Goal: Information Seeking & Learning: Find specific fact

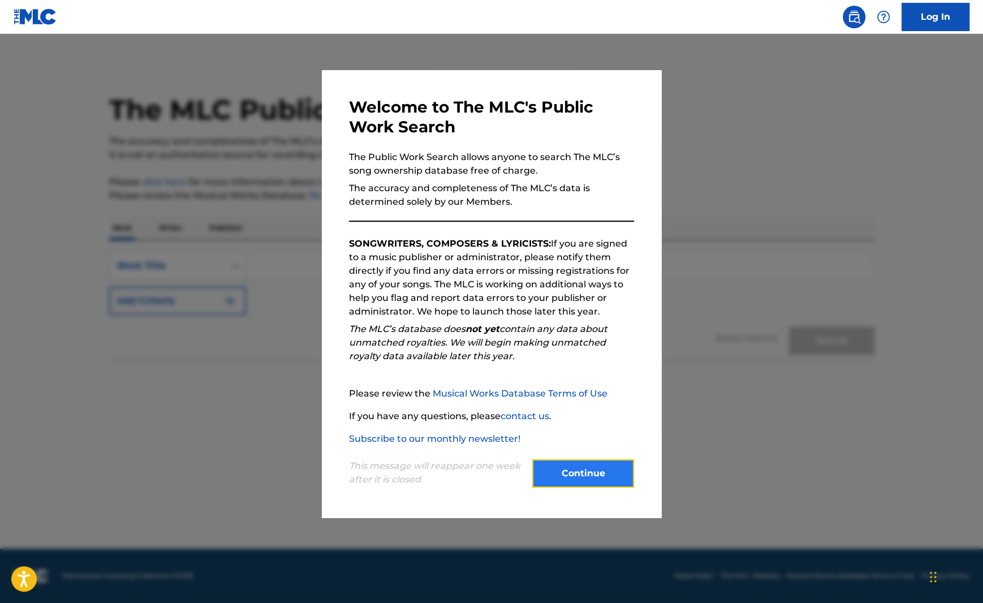
click at [574, 477] on button "Continue" at bounding box center [583, 473] width 102 height 28
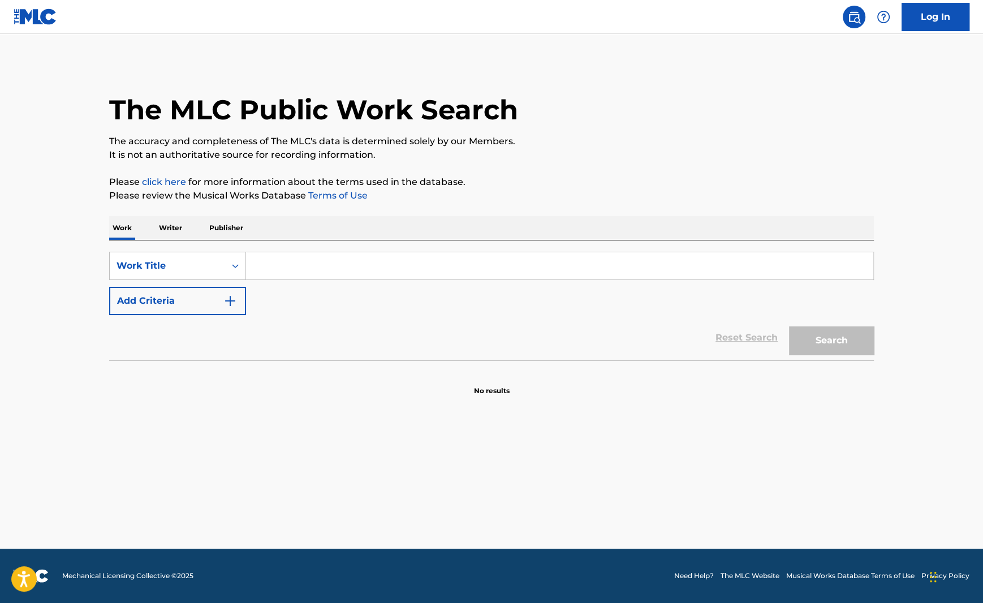
click at [286, 270] on input "Search Form" at bounding box center [559, 265] width 627 height 27
paste input "Adrenaline"
type input "Adrenaline"
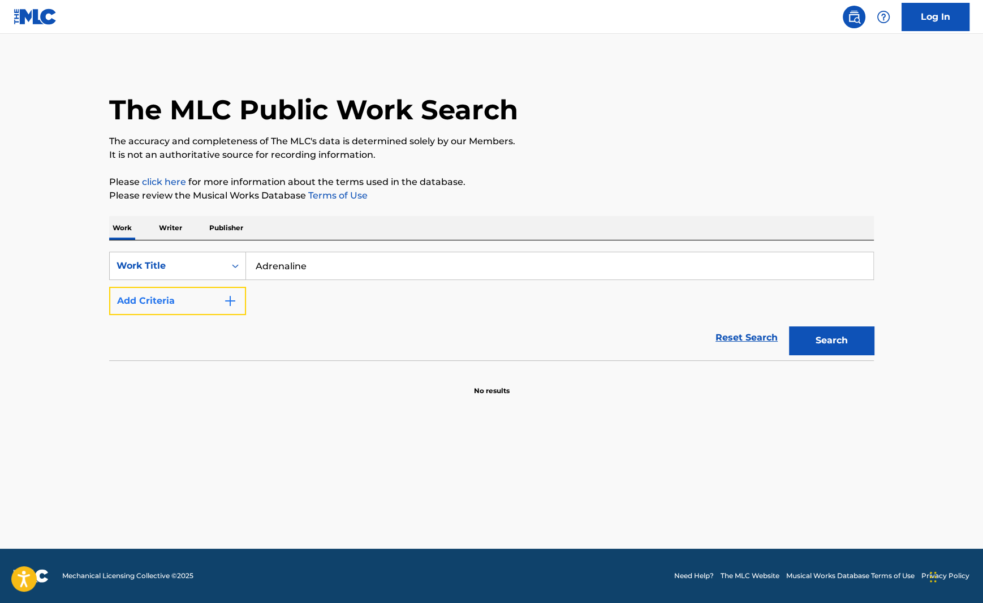
click at [237, 302] on img "Search Form" at bounding box center [230, 301] width 14 height 14
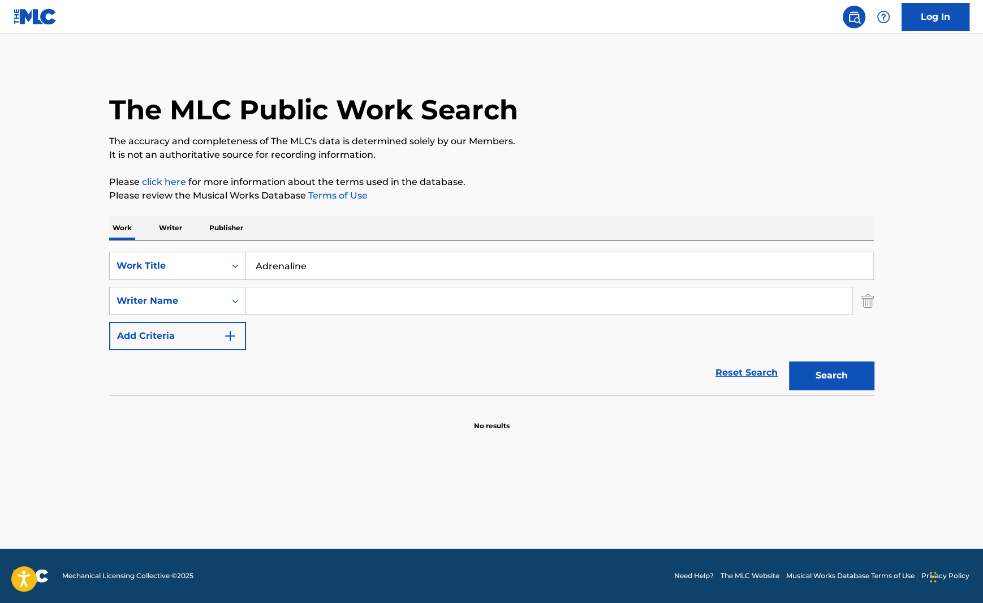
click at [279, 301] on input "Search Form" at bounding box center [549, 300] width 606 height 27
type input "[PERSON_NAME]"
click at [789, 361] on button "Search" at bounding box center [831, 375] width 85 height 28
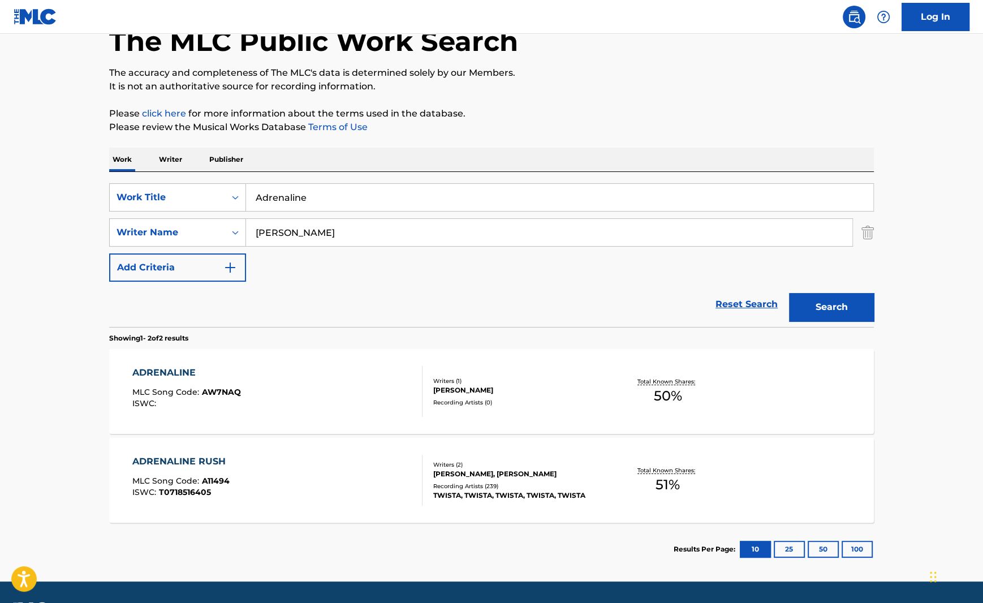
scroll to position [70, 0]
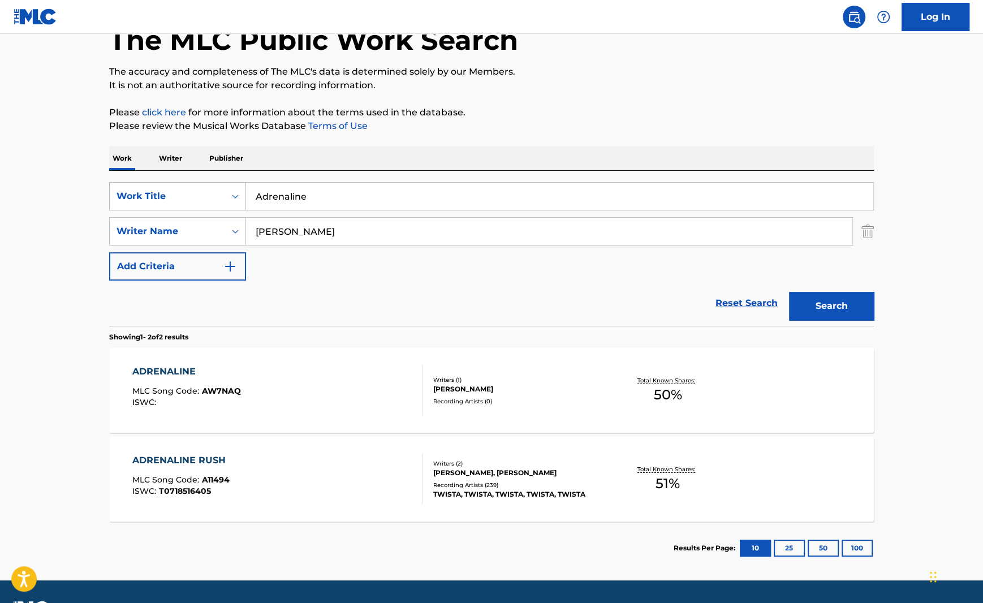
click at [315, 365] on div "ADRENALINE MLC Song Code : AW7NAQ ISWC :" at bounding box center [277, 390] width 291 height 51
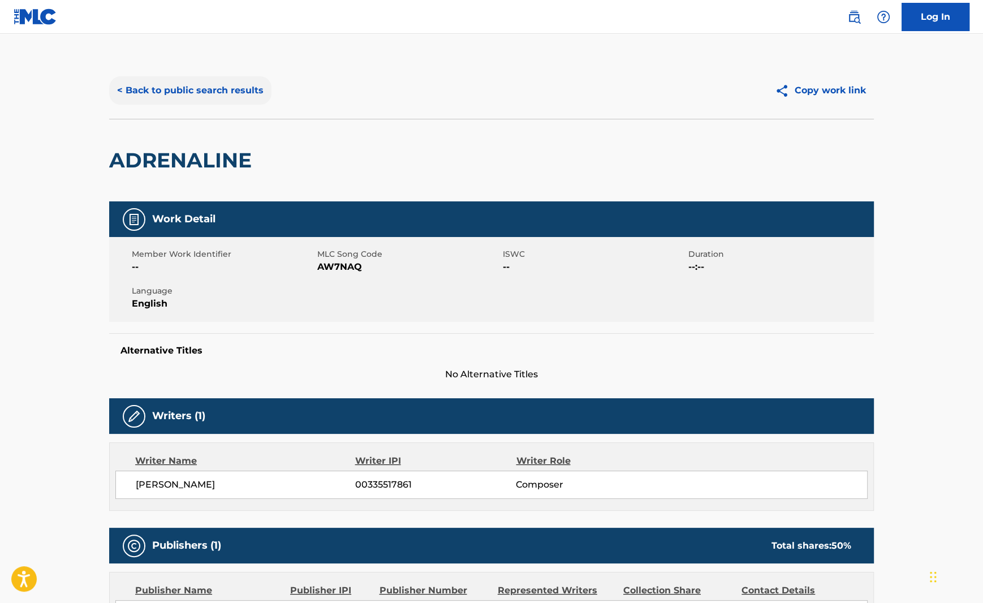
click at [228, 99] on button "< Back to public search results" at bounding box center [190, 90] width 162 height 28
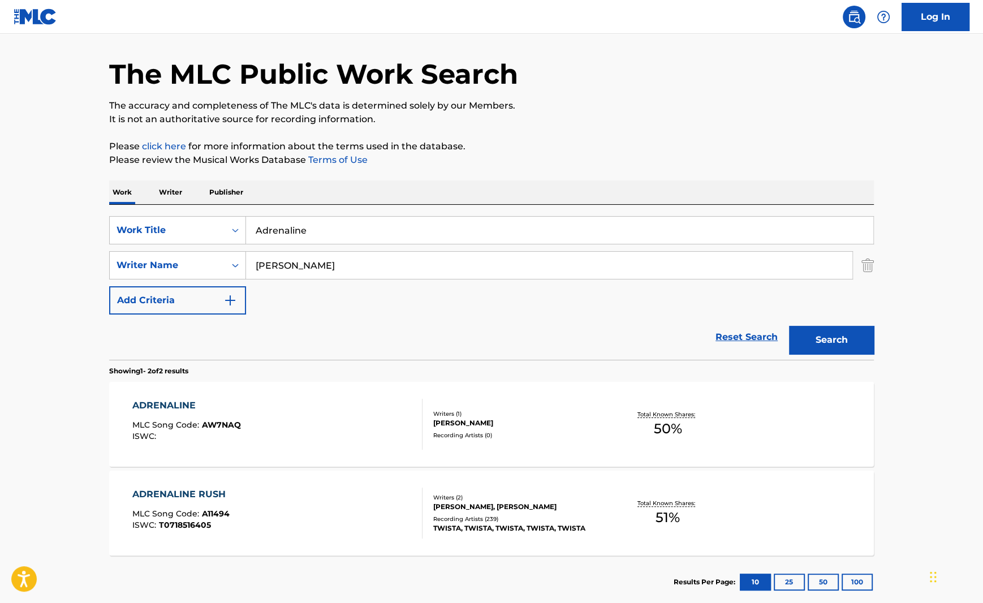
click at [353, 235] on input "Adrenaline" at bounding box center [559, 230] width 627 height 27
paste input "My [DEMOGRAPHIC_DATA] Bad"
type input "My [DEMOGRAPHIC_DATA] Bad"
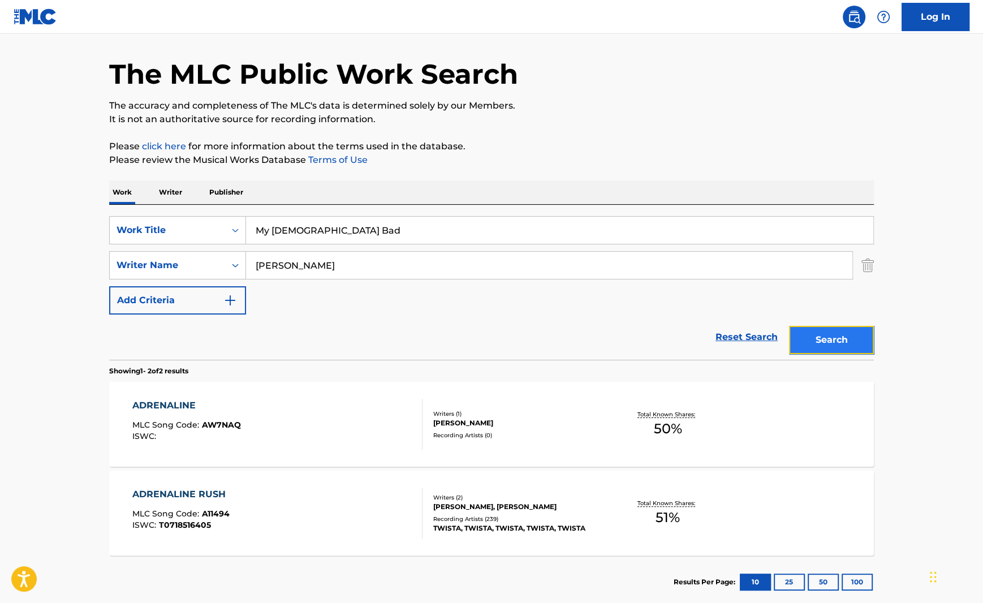
click at [815, 330] on button "Search" at bounding box center [831, 340] width 85 height 28
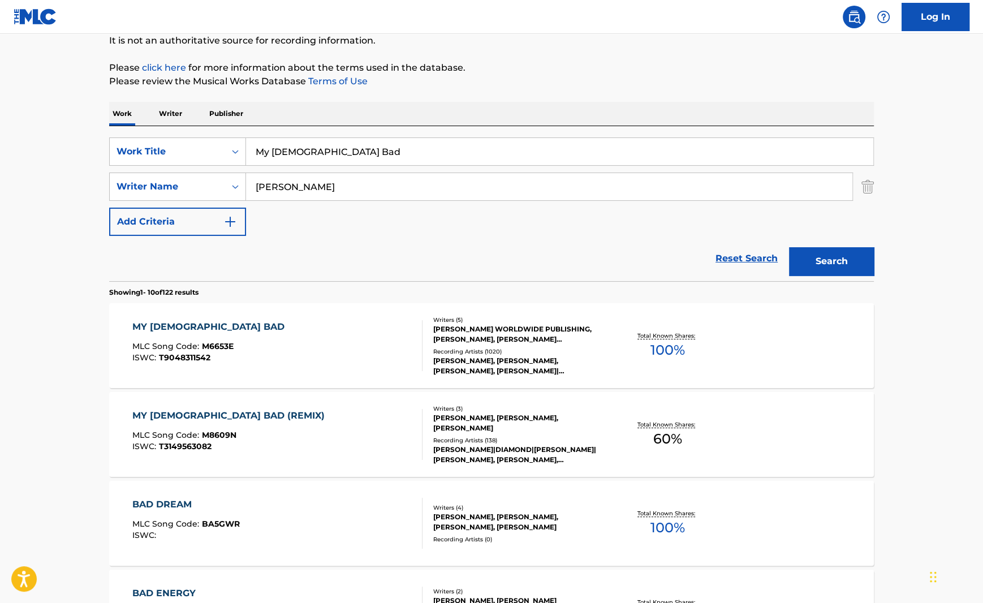
scroll to position [157, 0]
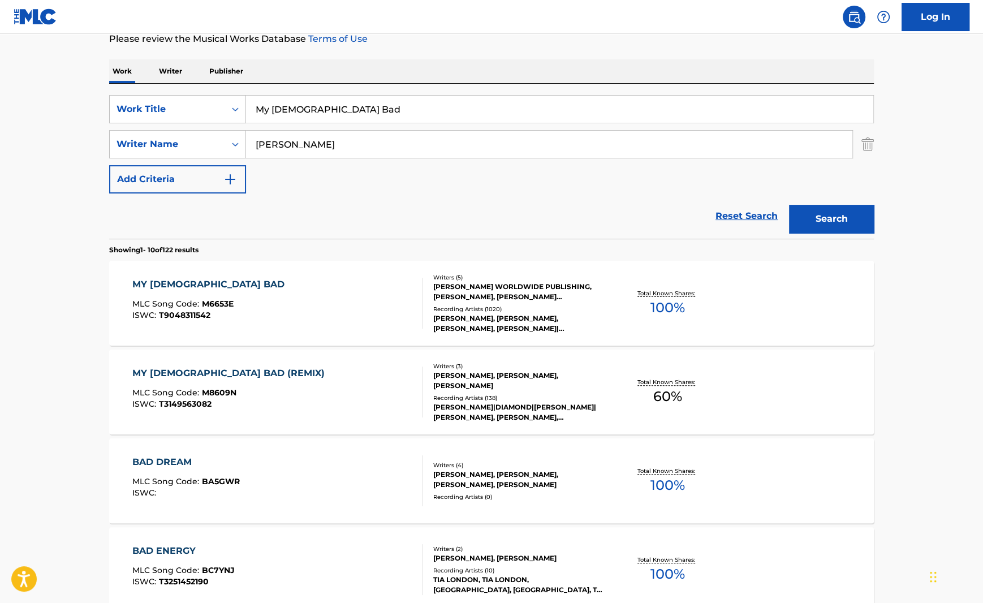
click at [392, 320] on div "MY [DEMOGRAPHIC_DATA] BAD MLC Song Code : M6653E ISWC : T9048311542" at bounding box center [277, 303] width 291 height 51
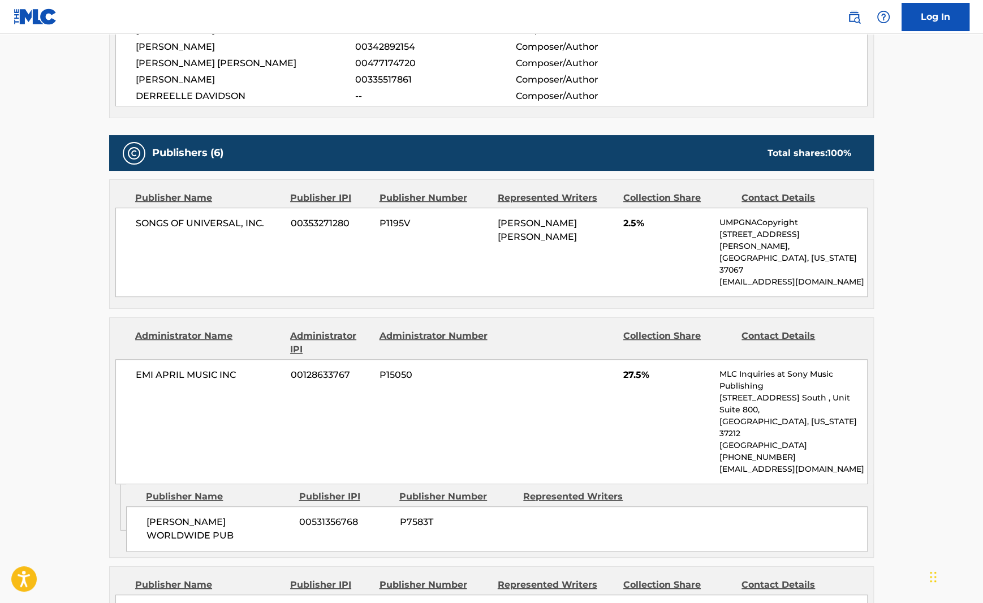
scroll to position [157, 0]
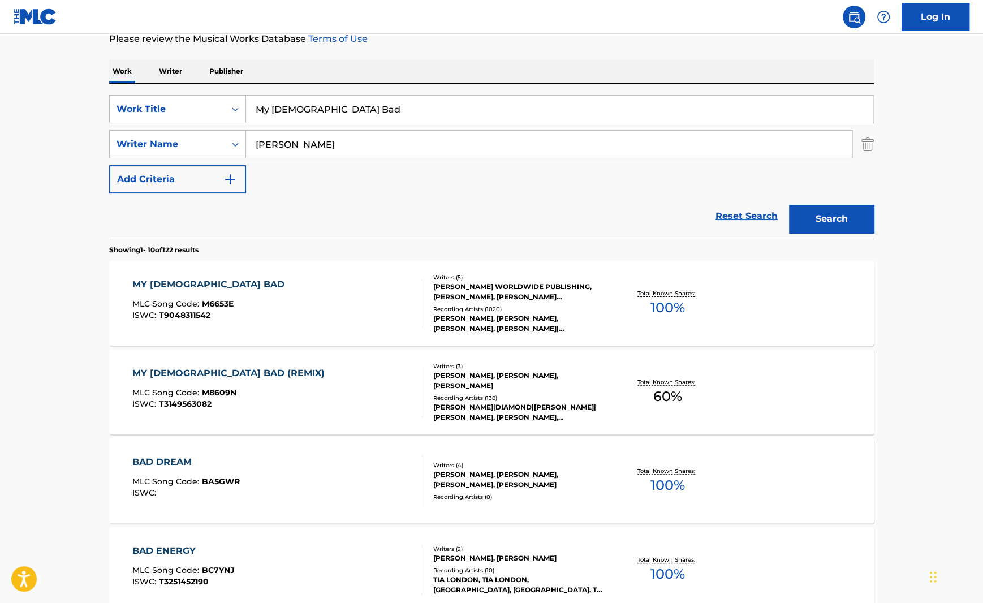
click at [258, 373] on div "MY [DEMOGRAPHIC_DATA] BAD (REMIX) MLC Song Code : M8609N ISWC : T3149563082" at bounding box center [277, 391] width 291 height 51
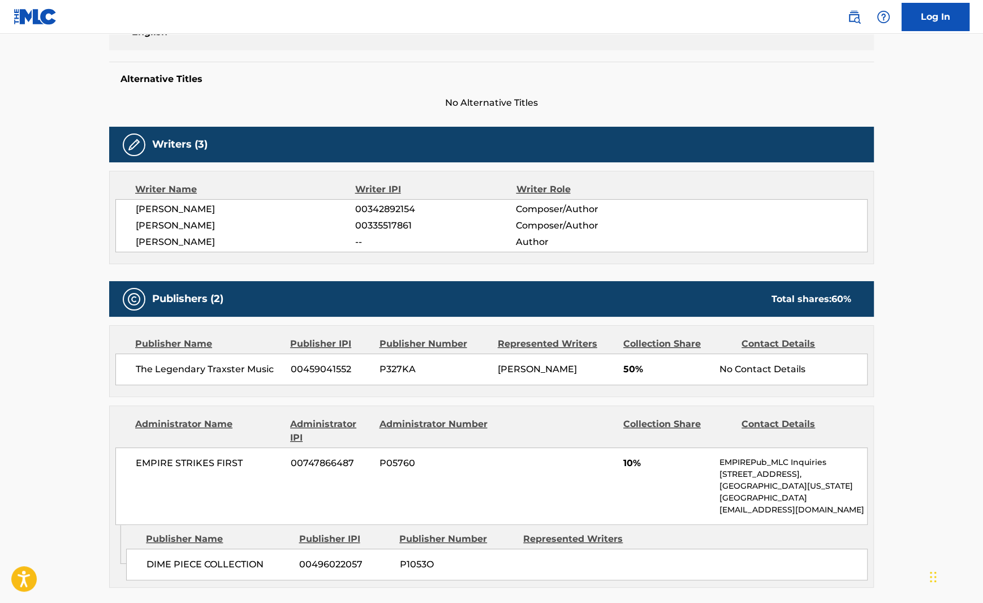
scroll to position [146, 0]
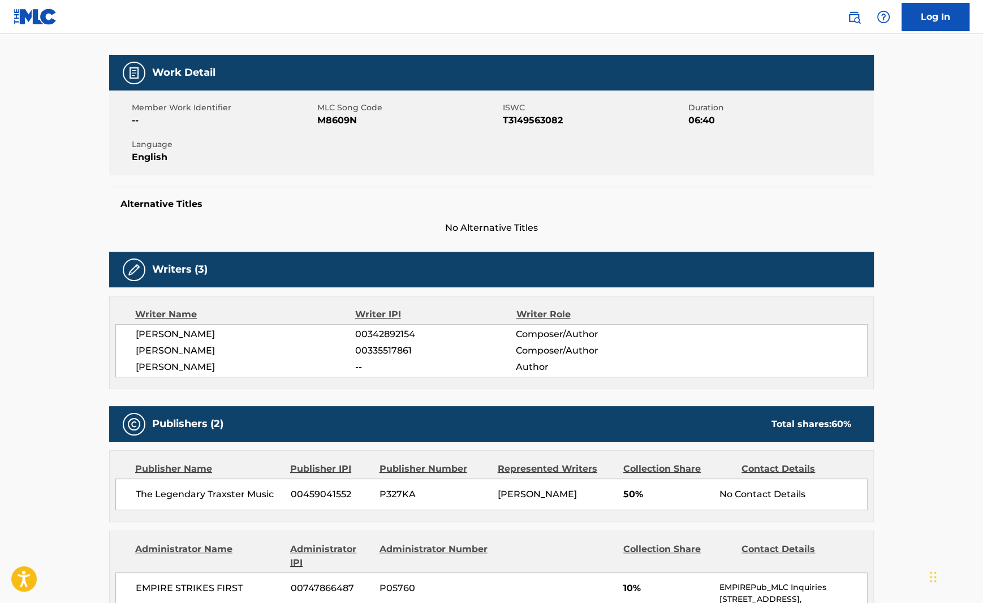
scroll to position [157, 0]
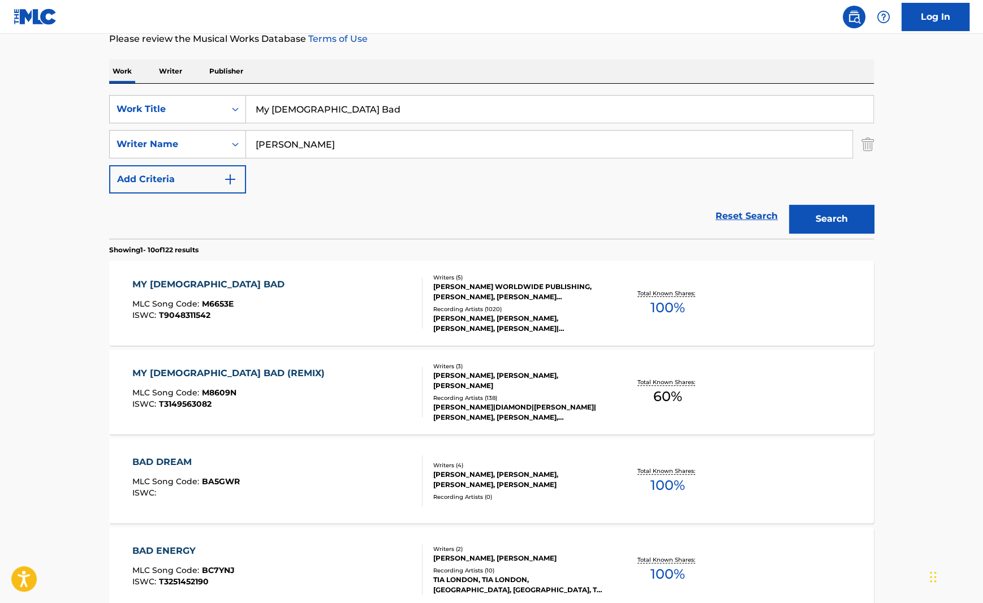
click at [320, 115] on input "My [DEMOGRAPHIC_DATA] Bad" at bounding box center [559, 109] width 627 height 27
paste input "I Do It"
type input "I Do It"
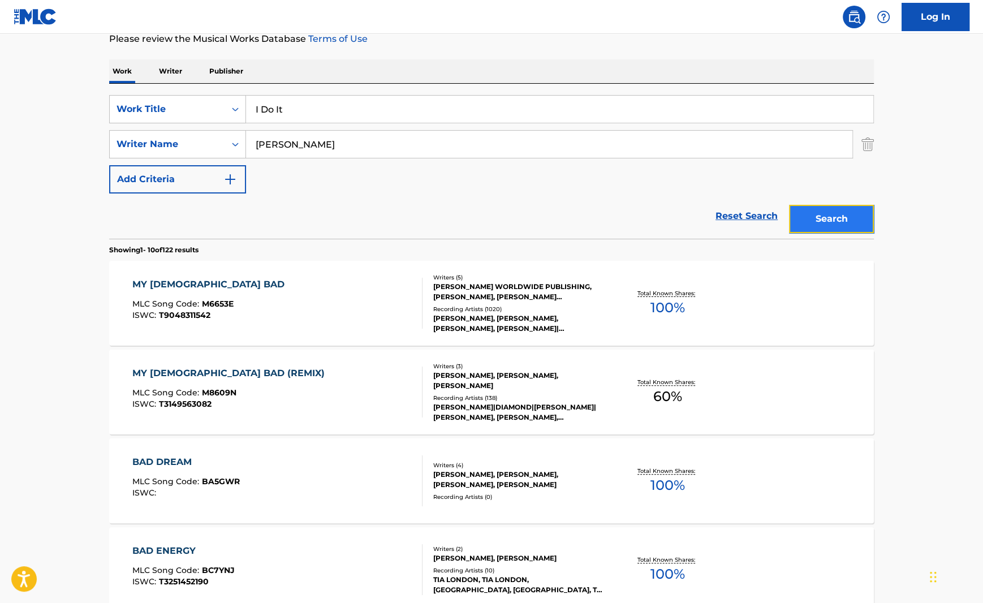
click at [864, 218] on button "Search" at bounding box center [831, 219] width 85 height 28
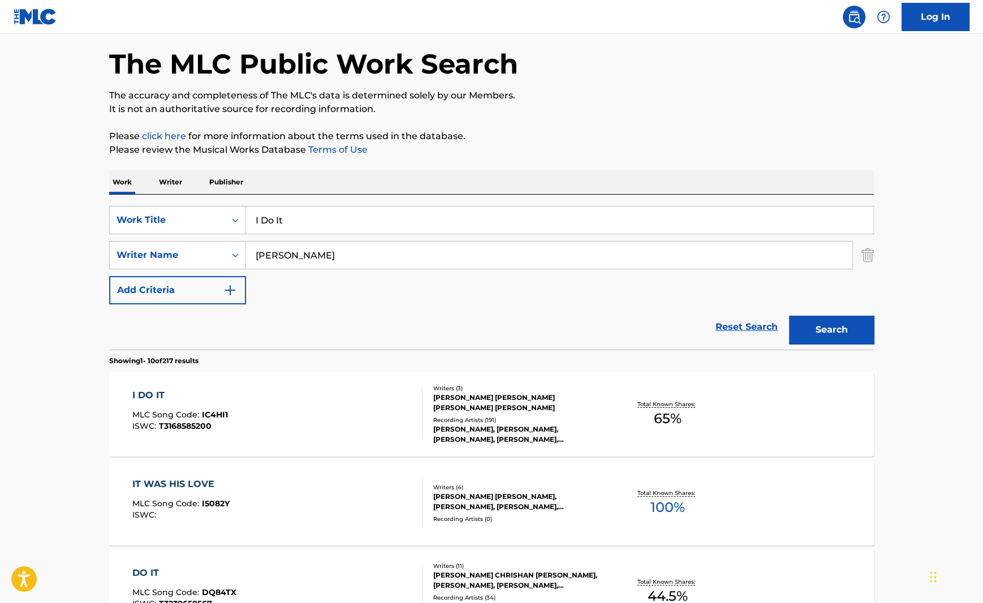
scroll to position [62, 0]
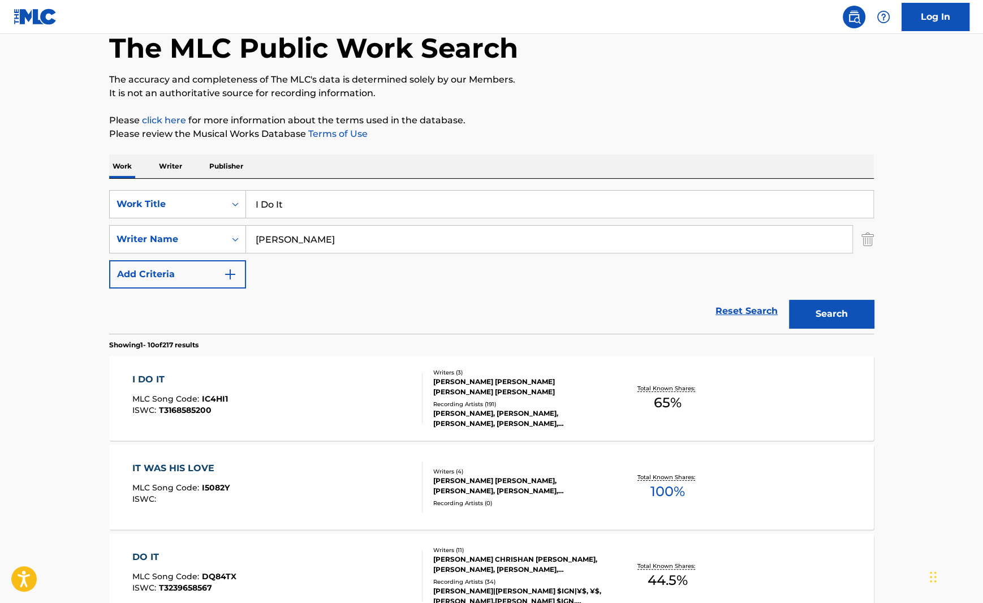
click at [327, 390] on div "I DO IT MLC Song Code : IC4HI1 ISWC : T3168585200" at bounding box center [277, 398] width 291 height 51
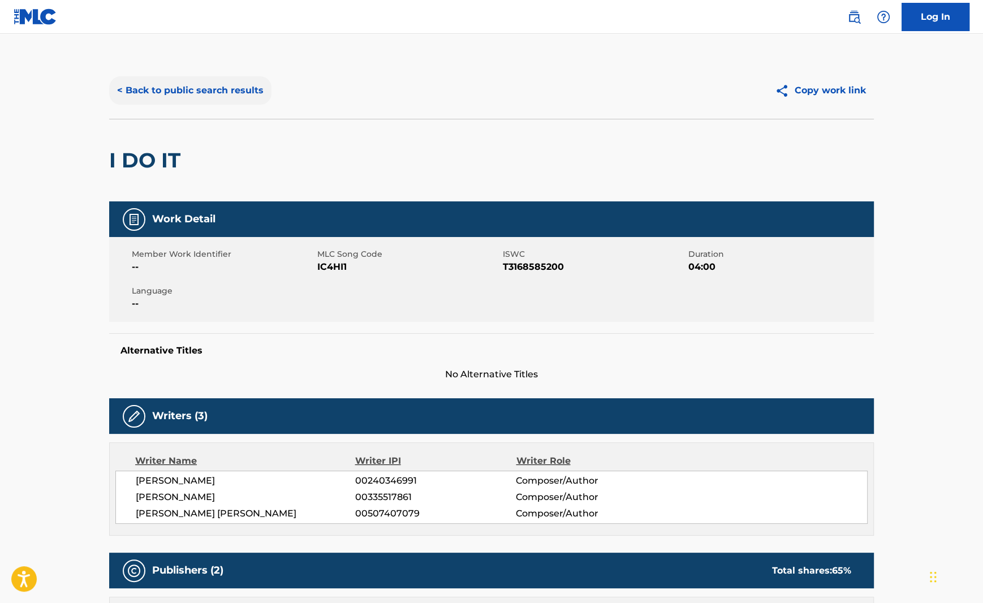
click at [210, 84] on button "< Back to public search results" at bounding box center [190, 90] width 162 height 28
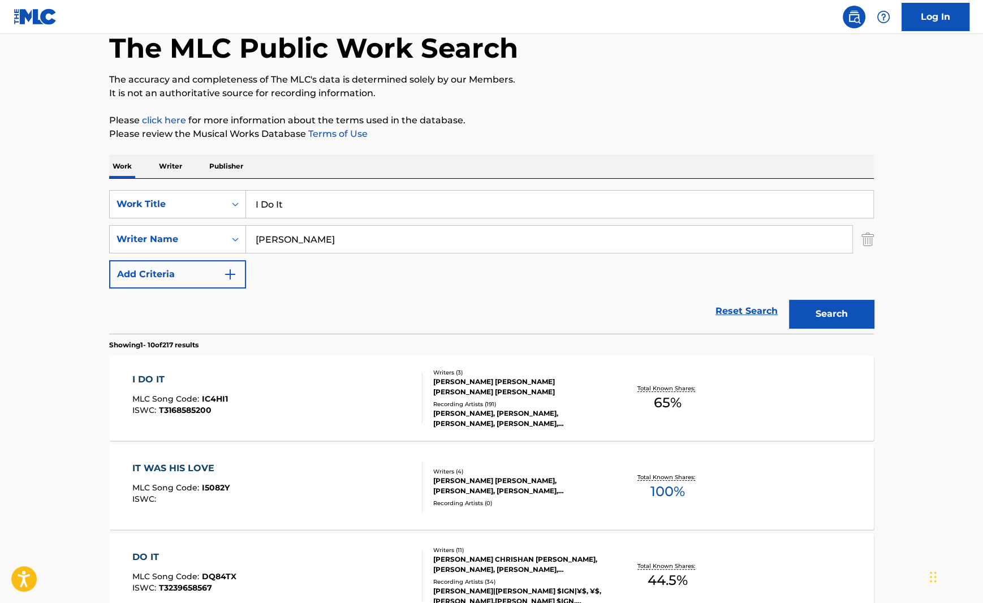
click at [419, 201] on input "I Do It" at bounding box center [559, 204] width 627 height 27
paste input "One and Only"
type input "One and Only"
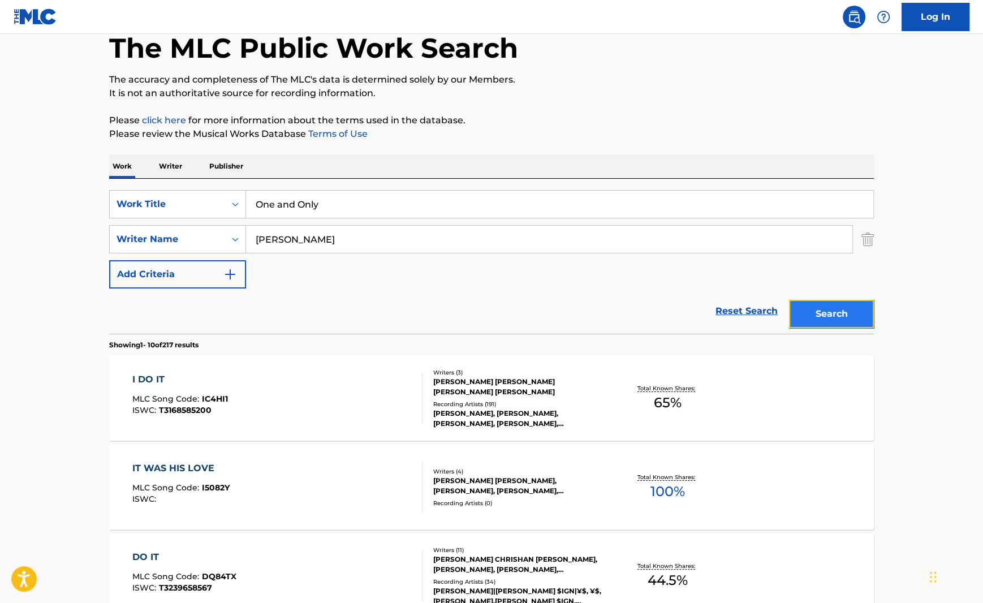
click at [822, 319] on button "Search" at bounding box center [831, 314] width 85 height 28
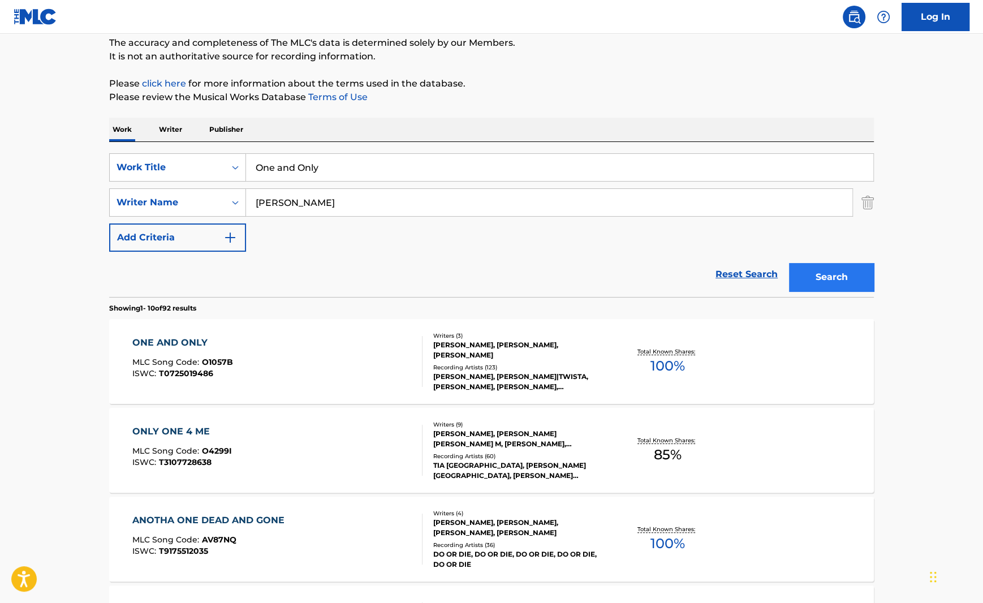
scroll to position [99, 0]
click at [369, 356] on div "ONE AND ONLY MLC Song Code : O1057B ISWC : T0725019486" at bounding box center [277, 360] width 291 height 51
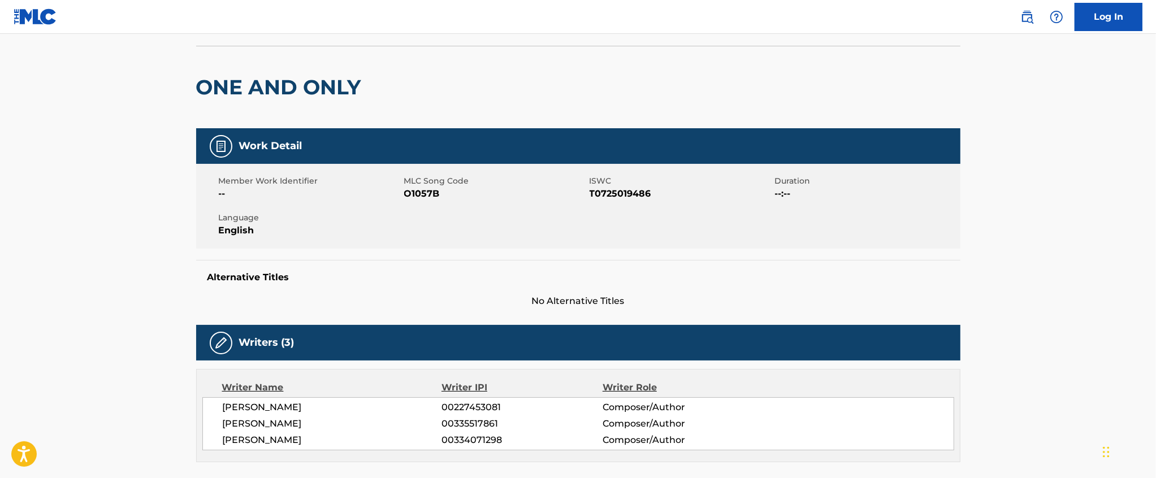
scroll to position [68, 0]
